Goal: Task Accomplishment & Management: Complete application form

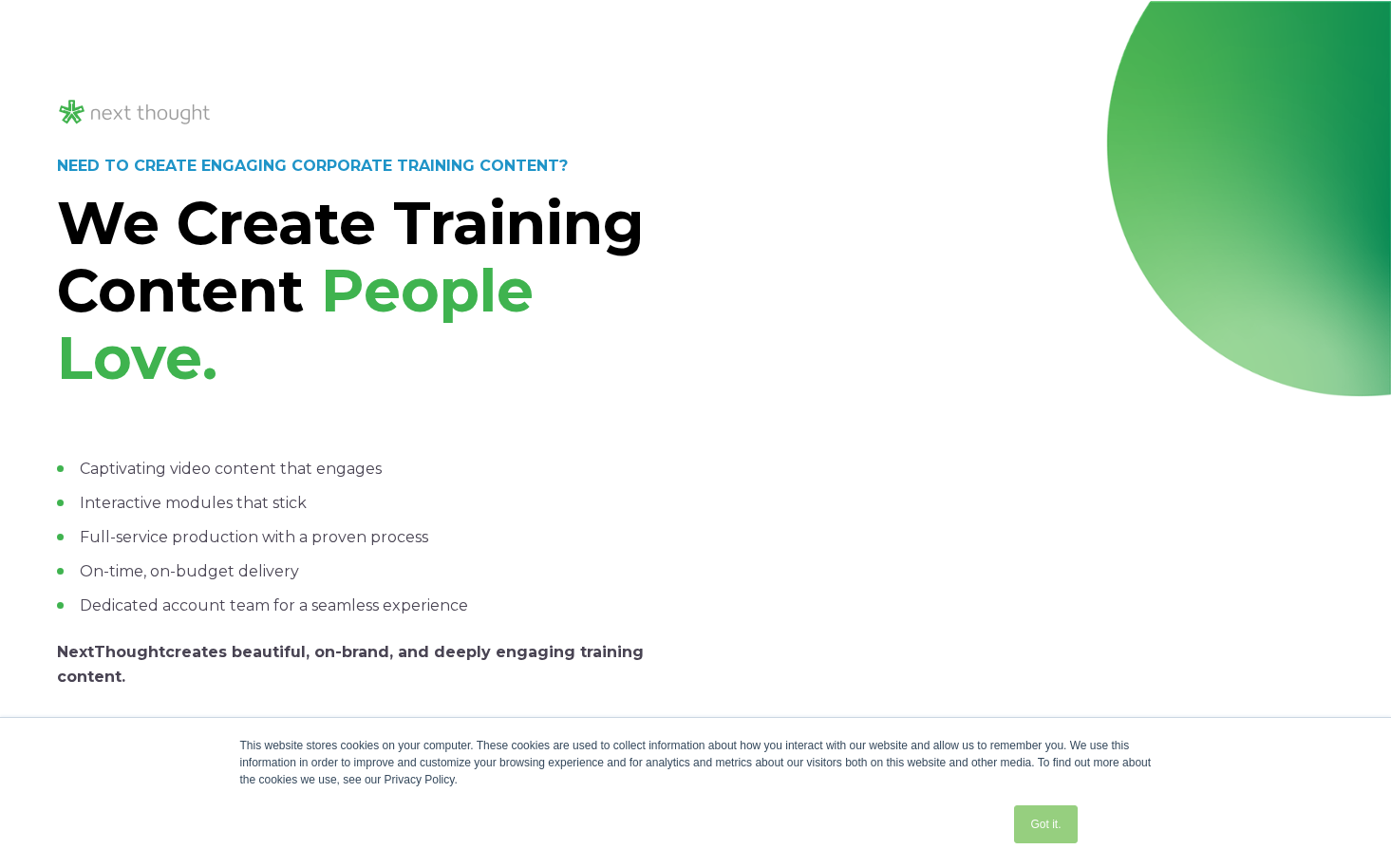
click at [1039, 822] on link "Got it." at bounding box center [1045, 823] width 63 height 38
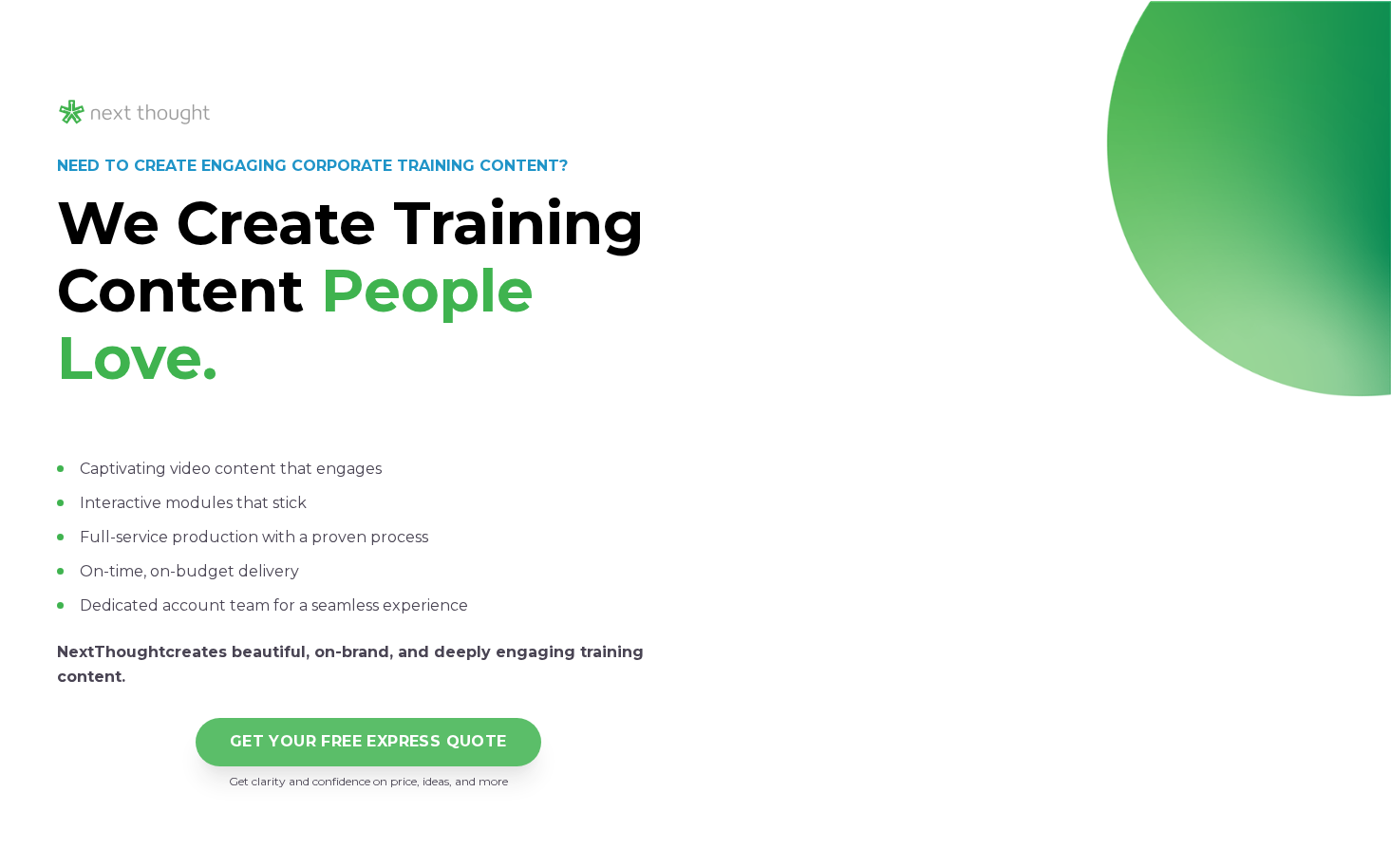
click at [323, 757] on link "GET YOUR FREE EXPRESS QUOTE" at bounding box center [368, 742] width 346 height 48
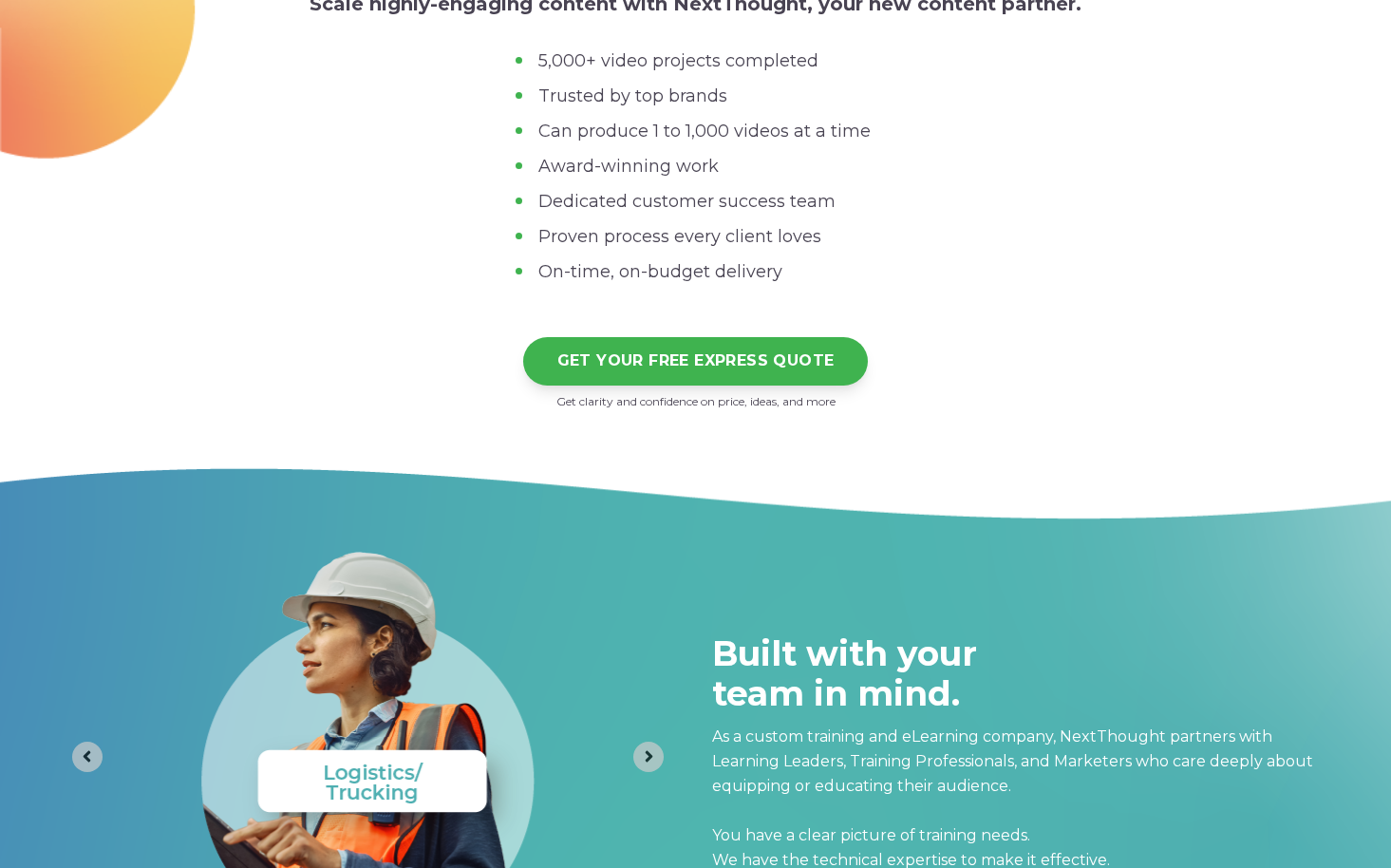
scroll to position [7783, 0]
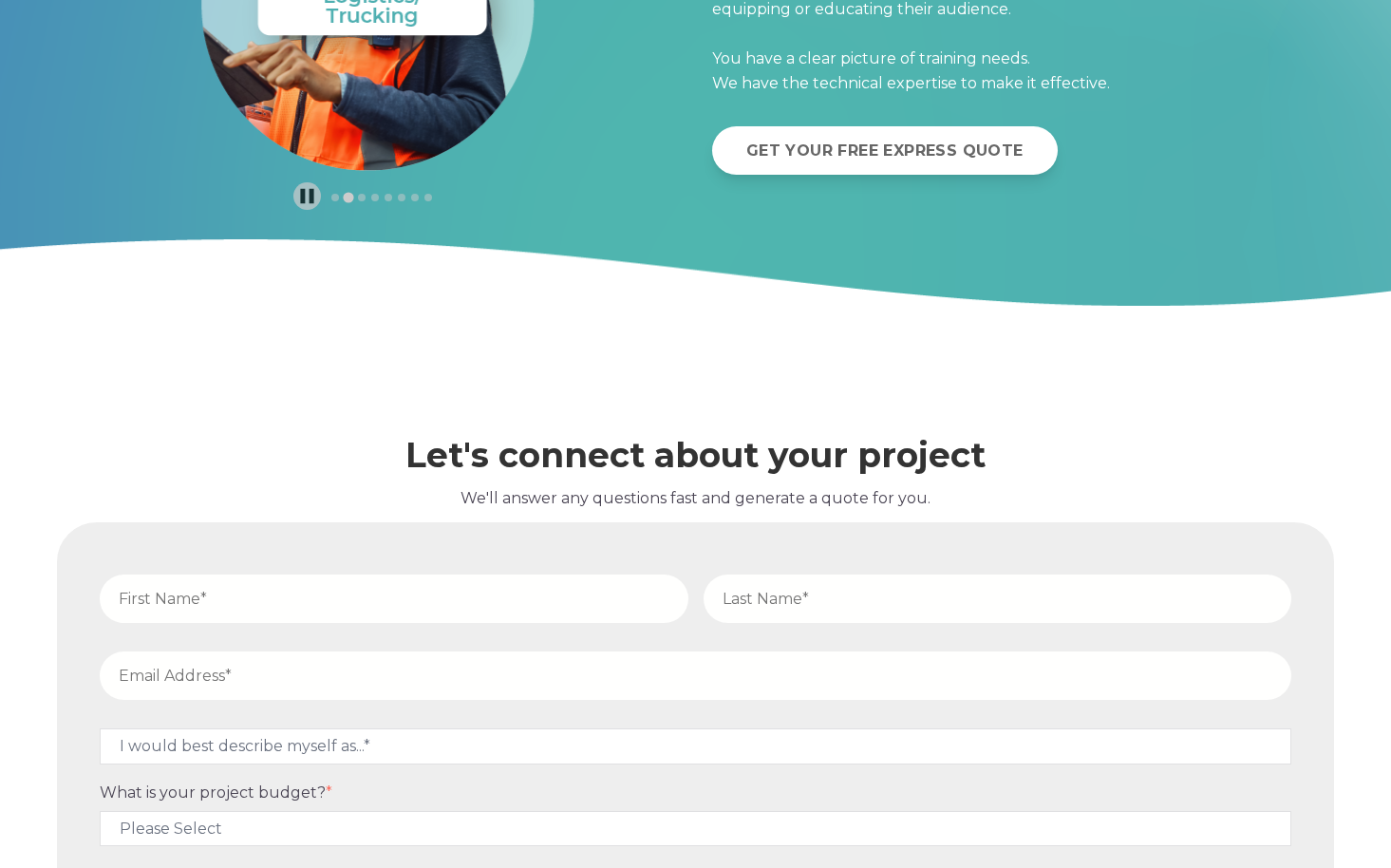
click at [316, 626] on fieldset at bounding box center [696, 603] width 1207 height 77
click at [311, 600] on input "text" at bounding box center [394, 599] width 589 height 48
type input "Daniella"
type input "[PERSON_NAME]"
type input "[PERSON_NAME][EMAIL_ADDRESS][PERSON_NAME]"
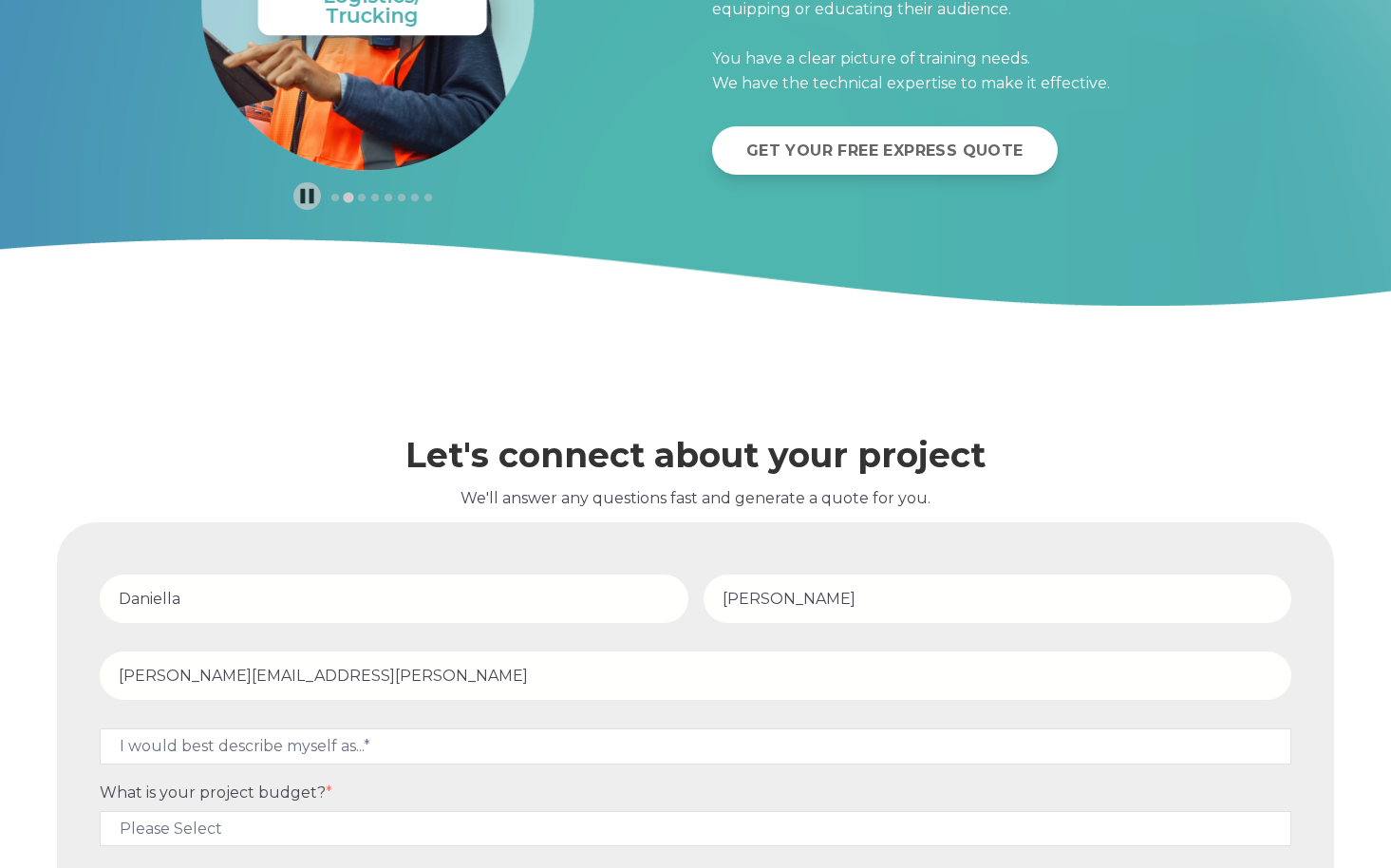
type input "18477721205"
click at [265, 486] on p "We'll answer any questions fast and generate a quote for you." at bounding box center [696, 498] width 1277 height 24
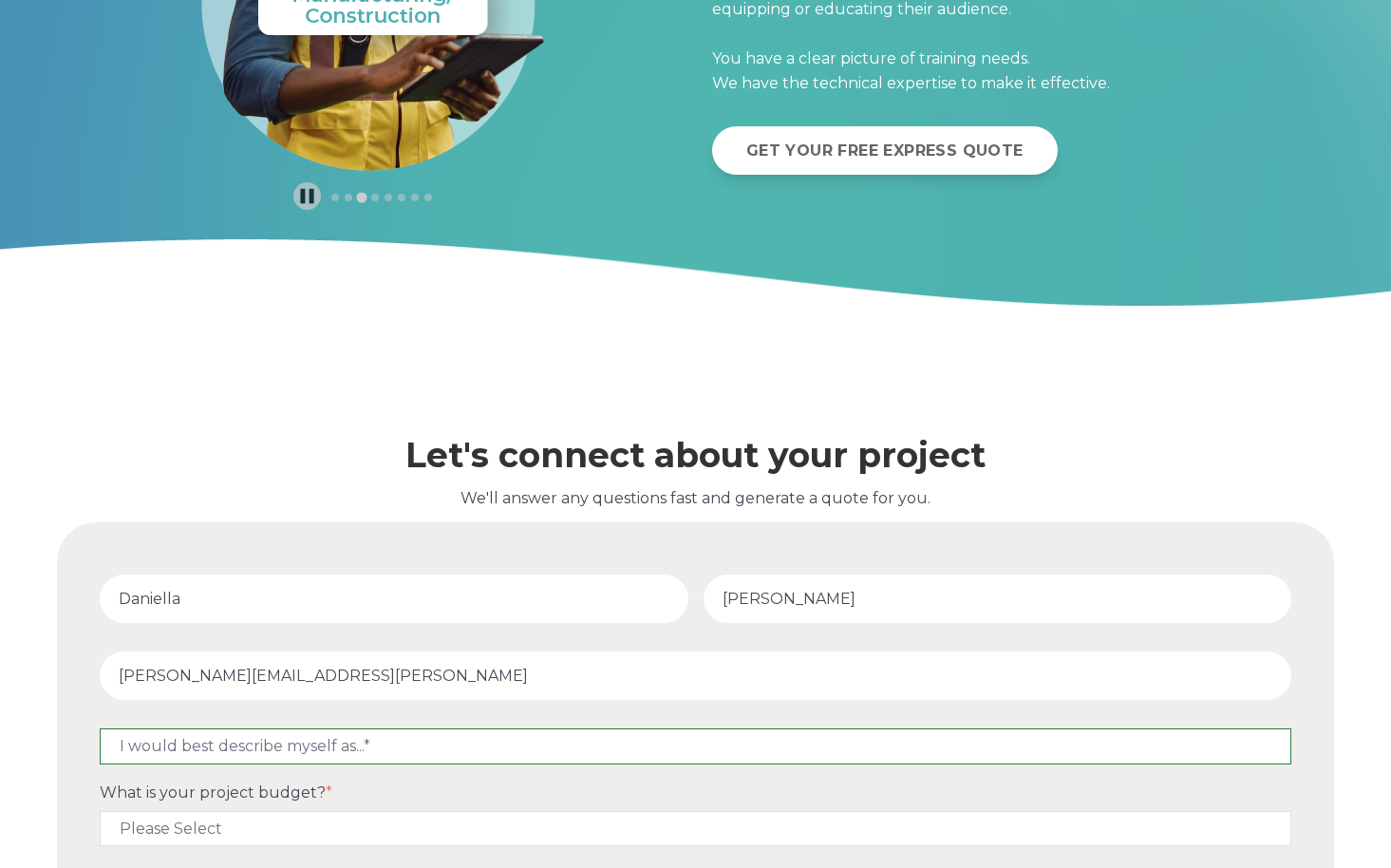
click at [304, 738] on select "I would best describe myself as...* Other I am an executive or owner of a compa…" at bounding box center [696, 746] width 1191 height 35
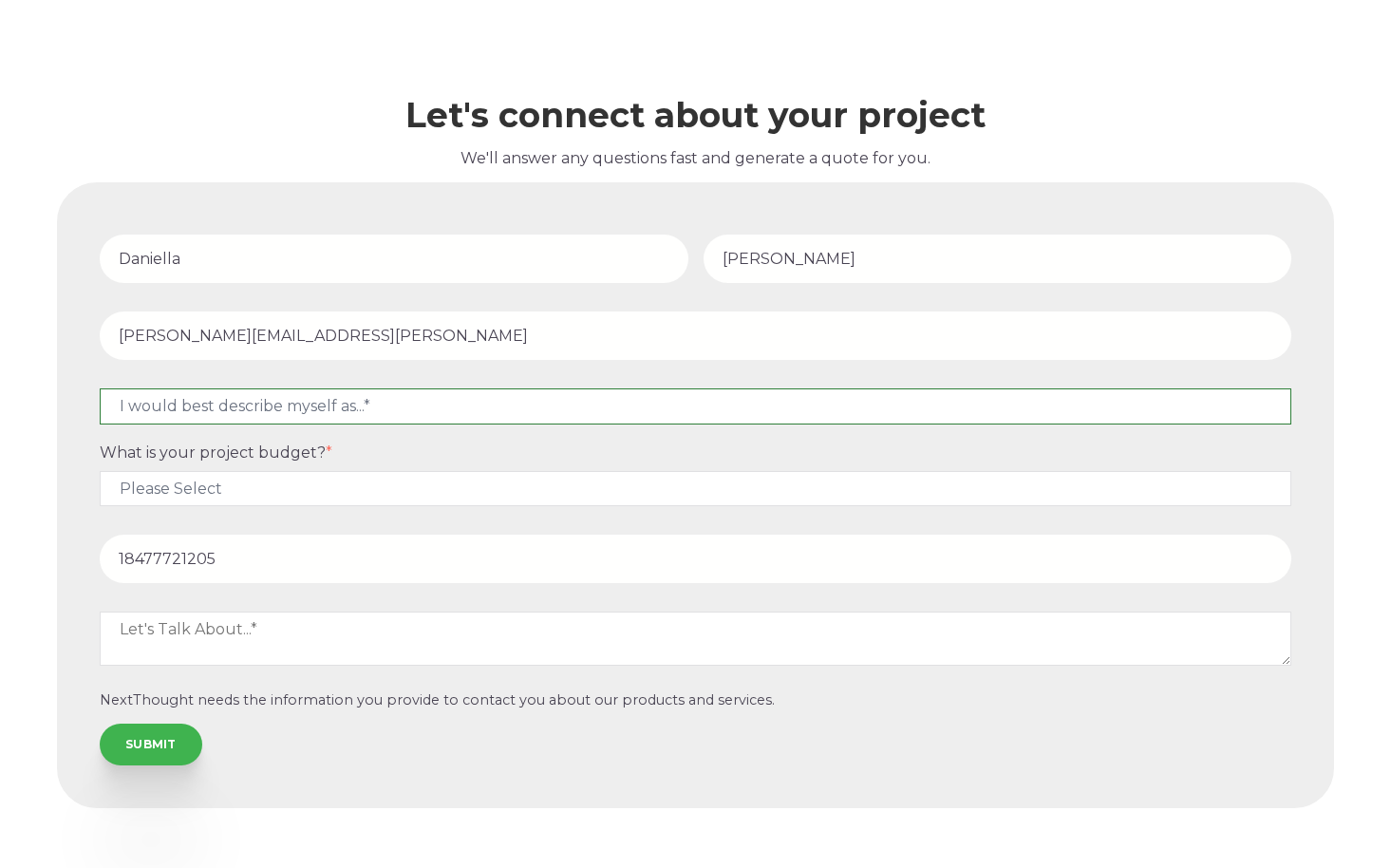
scroll to position [8161, 0]
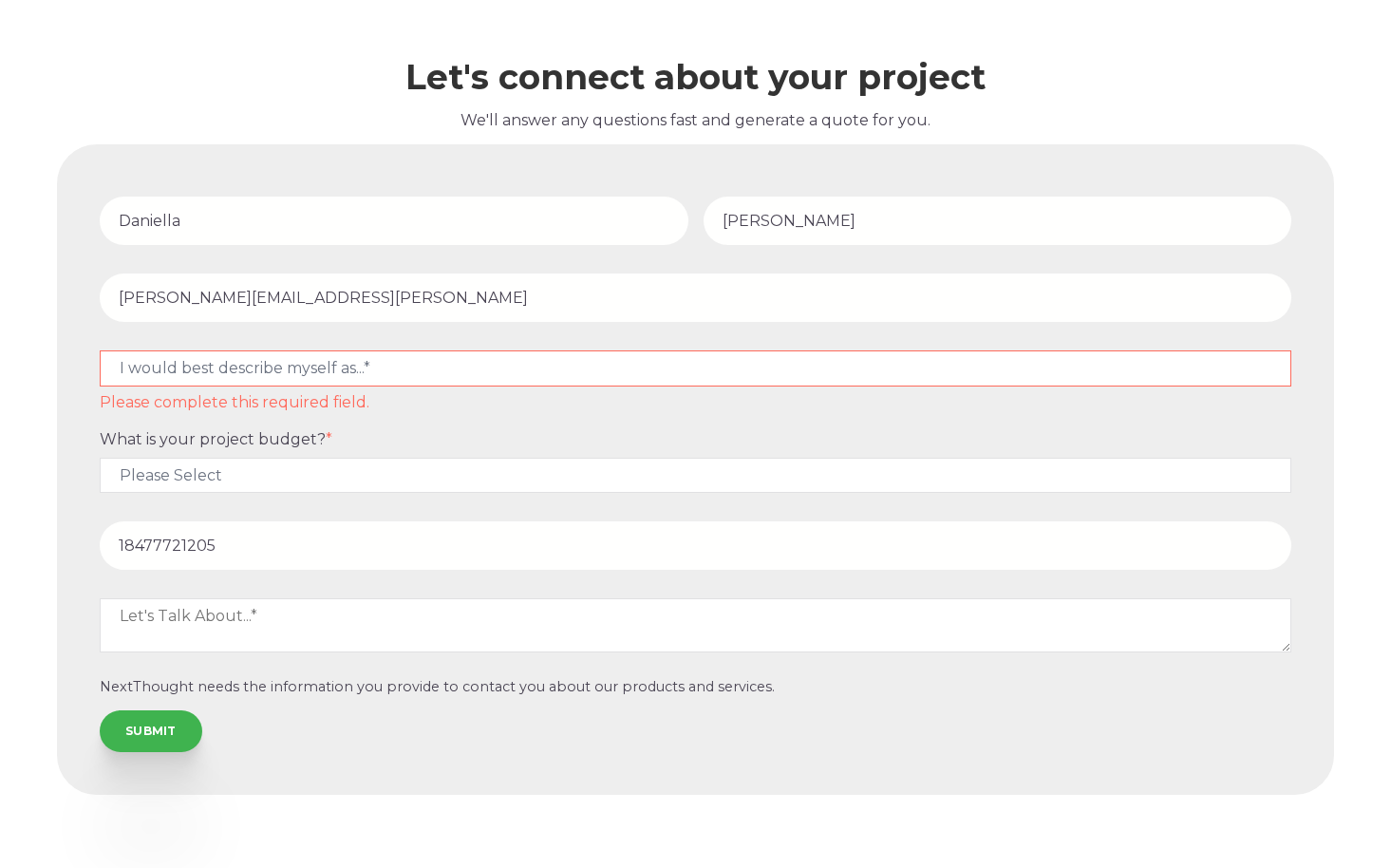
click at [272, 349] on fieldset "I would best describe myself as...* Other I am an executive or owner of a compa…" at bounding box center [696, 385] width 1207 height 88
click at [269, 368] on select "I would best describe myself as...* Other I am an executive or owner of a compa…" at bounding box center [696, 368] width 1191 height 35
select select "persona_10"
click at [100, 351] on select "I would best describe myself as...* Other I am an executive or owner of a compa…" at bounding box center [696, 368] width 1191 height 35
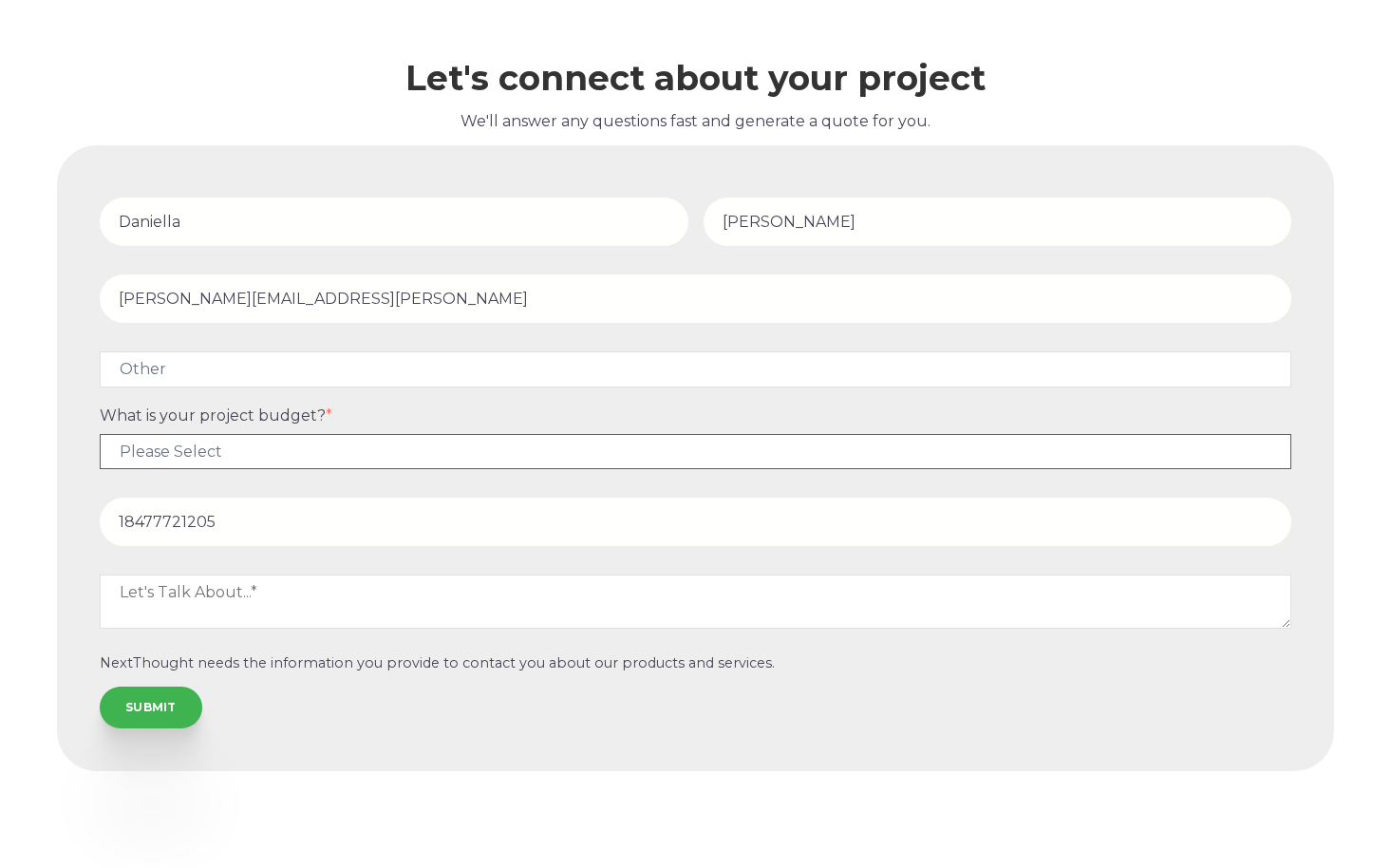
click at [209, 453] on select "Please Select $5,000 - $15,000 $15,000 - $25,000 $25,000 - $50,000 $50,000+" at bounding box center [696, 451] width 1191 height 35
select select "$15,000 - $25,000"
click at [100, 434] on select "Please Select $5,000 - $15,000 $15,000 - $25,000 $25,000 - $50,000 $50,000+" at bounding box center [696, 451] width 1191 height 35
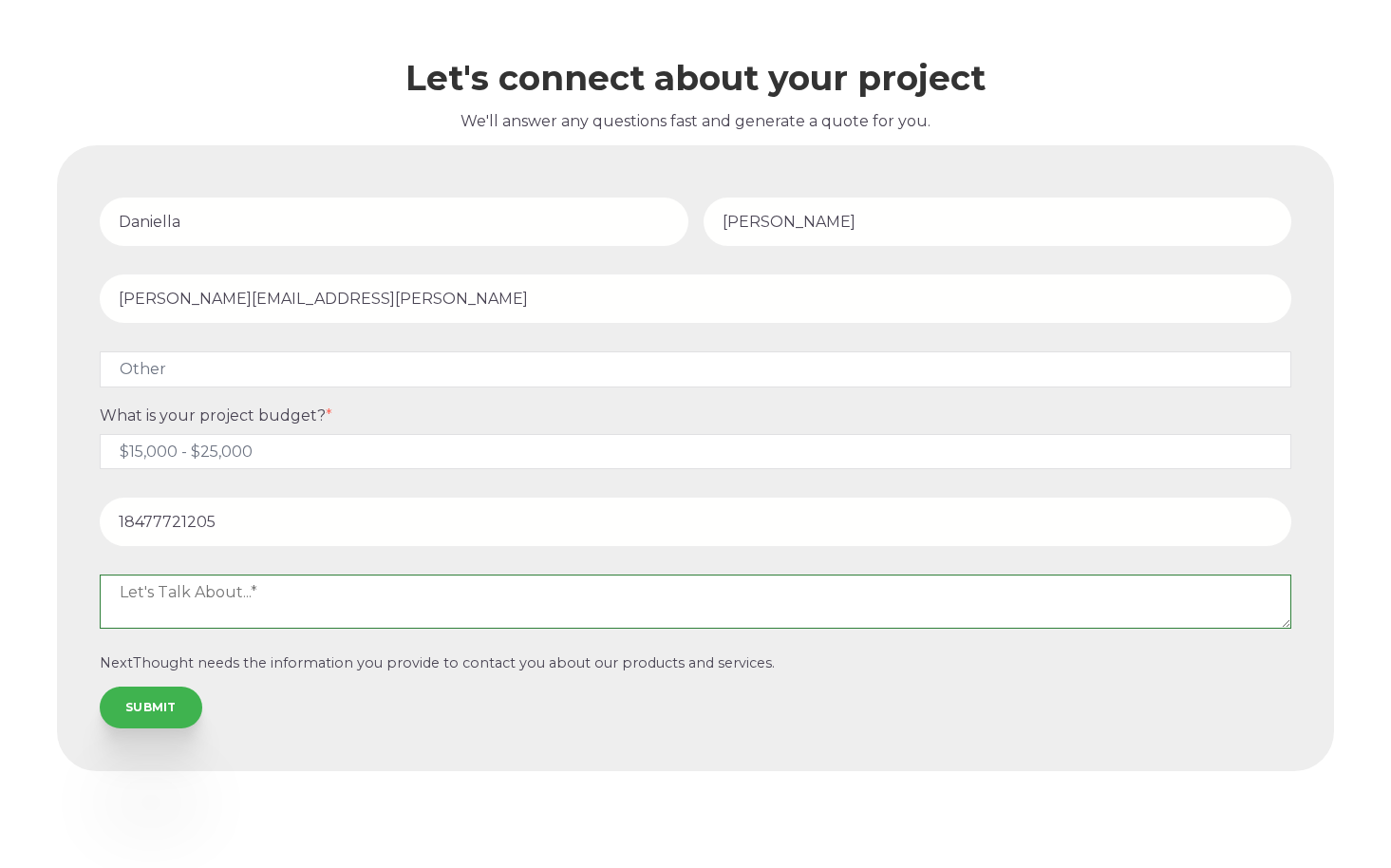
click at [204, 621] on textarea at bounding box center [696, 601] width 1191 height 53
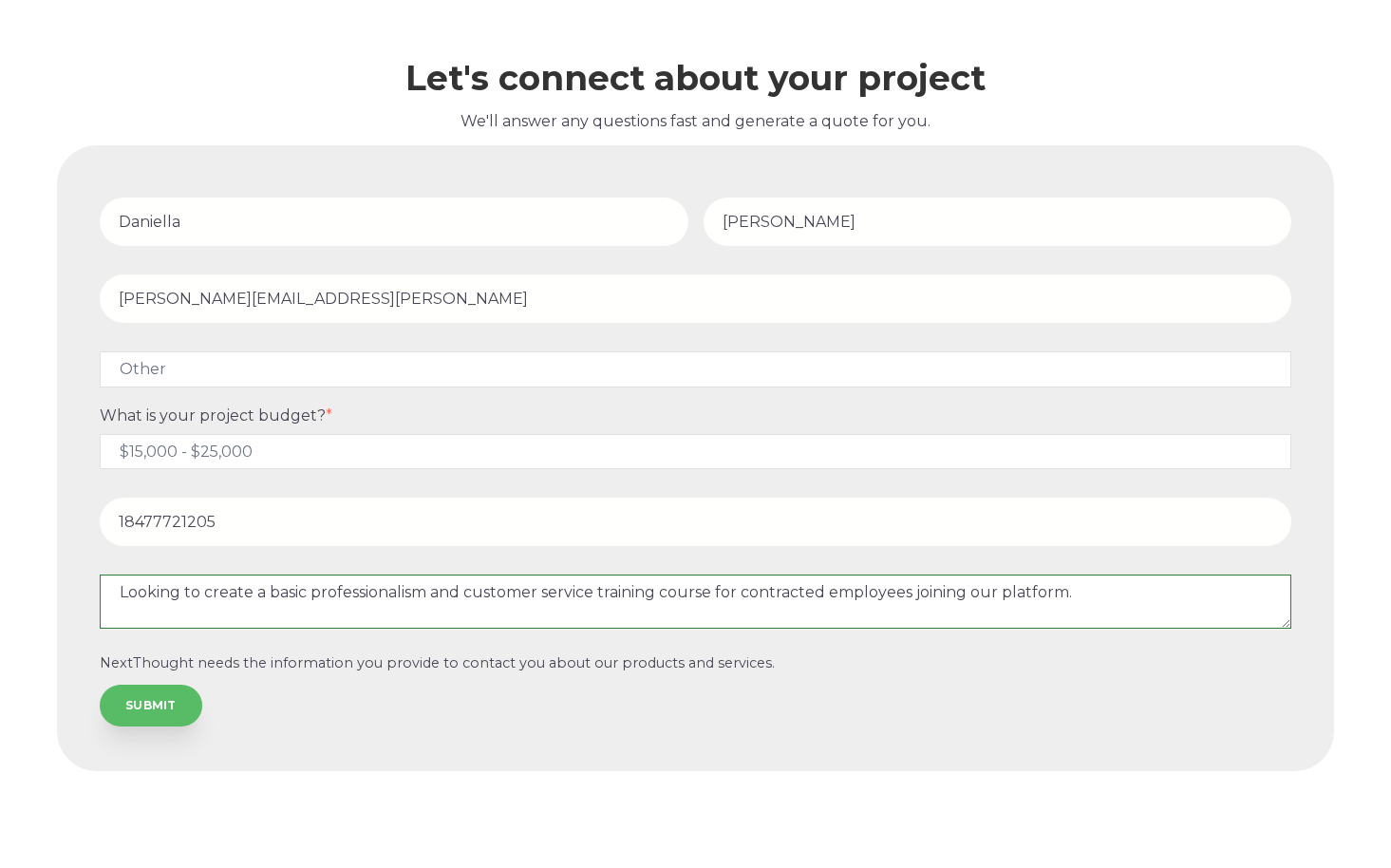
type textarea "Looking to create a basic professionalism and customer service training course …"
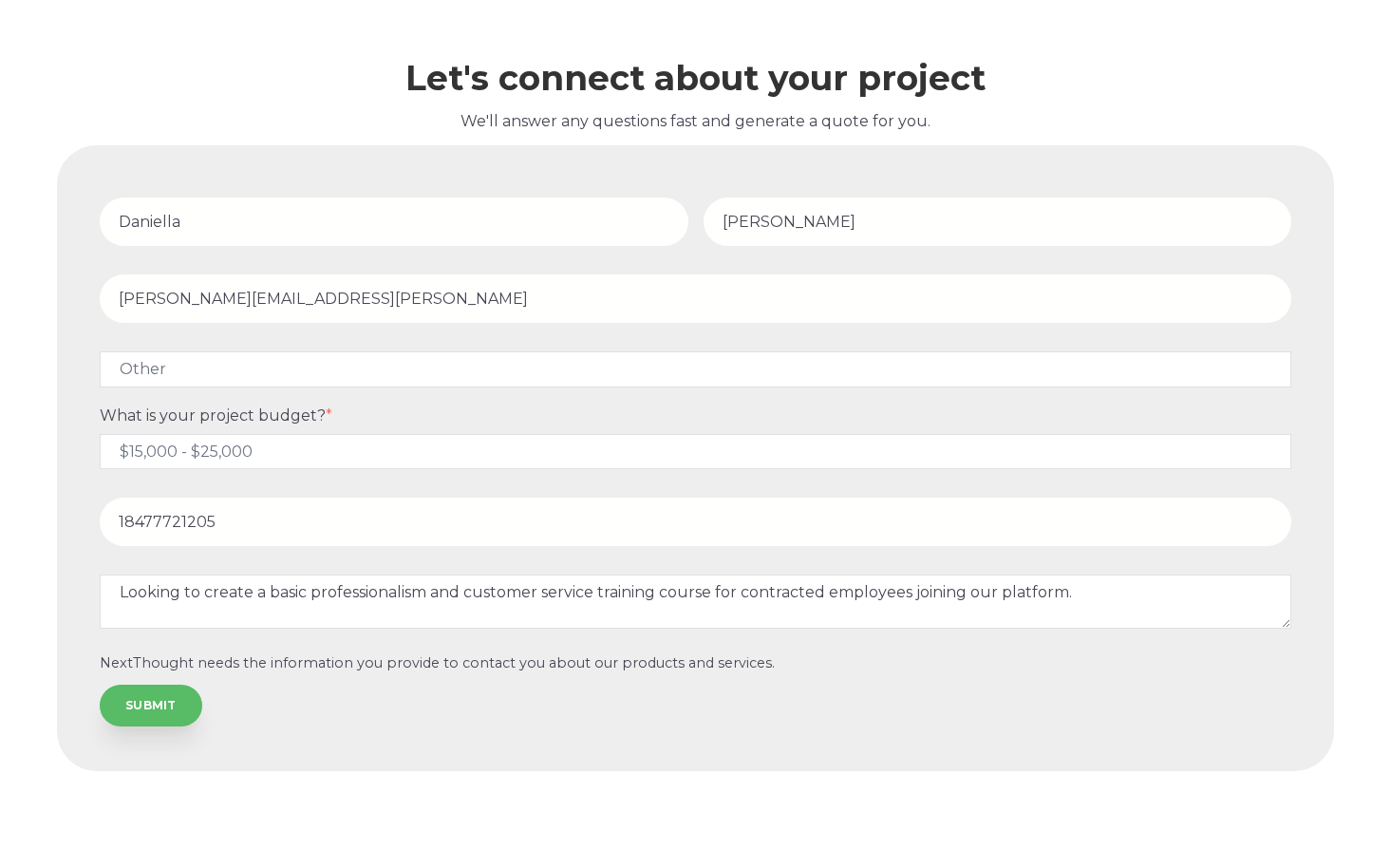
click at [146, 713] on input "SUBMIT" at bounding box center [151, 705] width 103 height 42
